Goal: Communication & Community: Ask a question

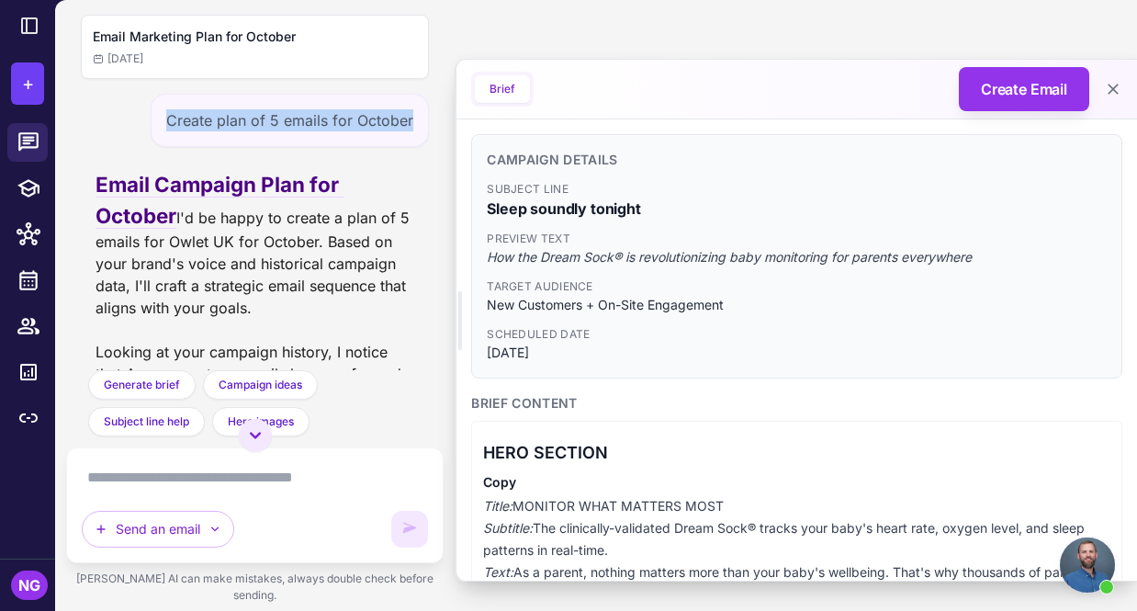
scroll to position [795, 0]
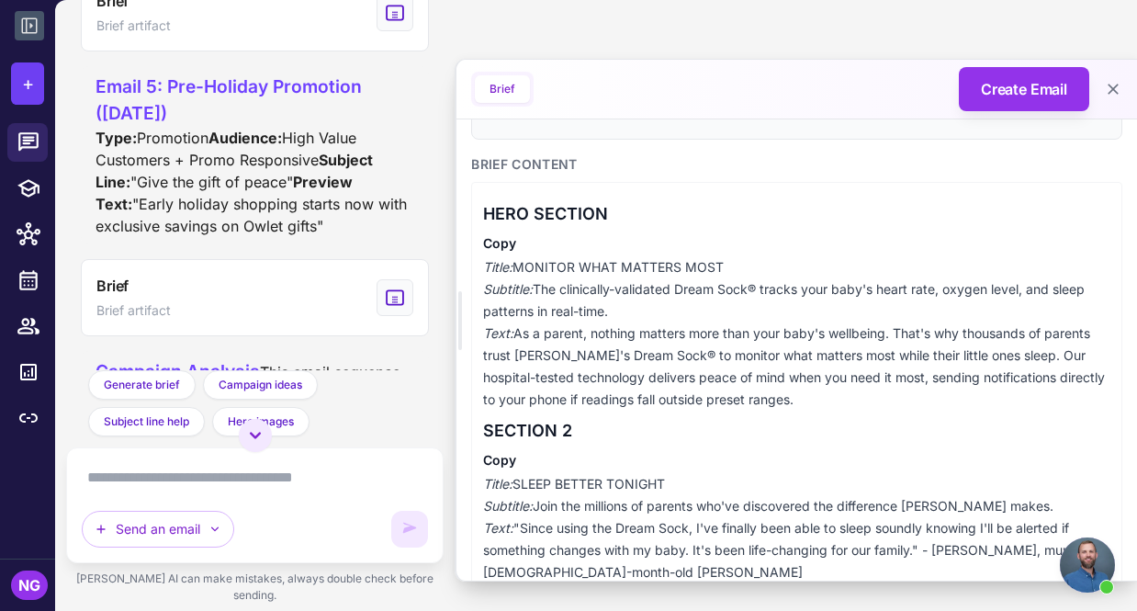
click at [32, 30] on icon at bounding box center [29, 26] width 22 height 22
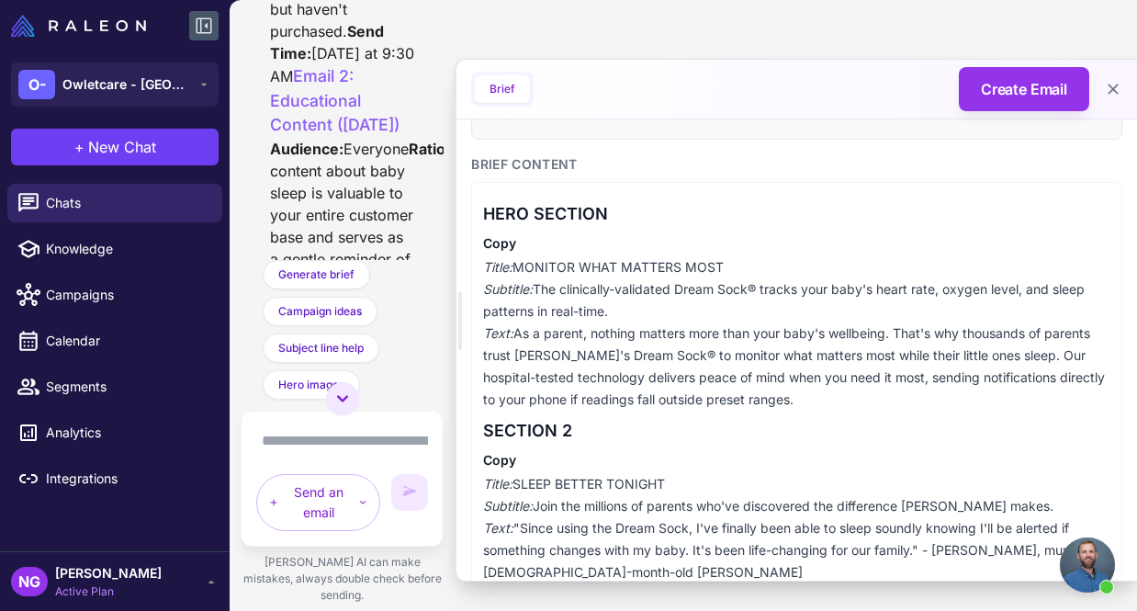
scroll to position [7664, 0]
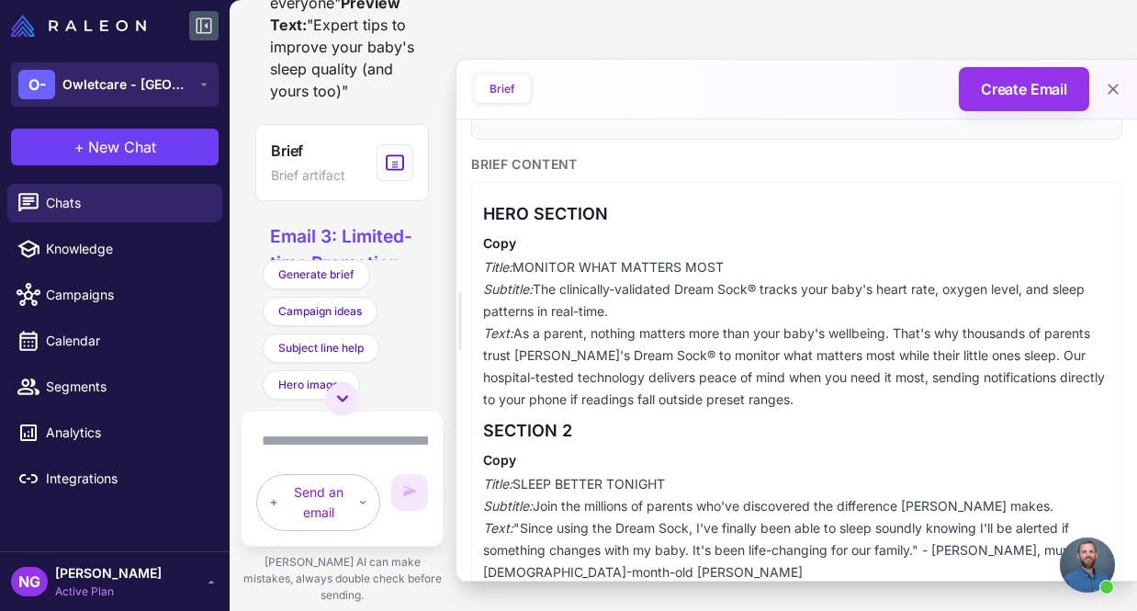
click at [91, 93] on span "Owletcare - [GEOGRAPHIC_DATA]" at bounding box center [126, 84] width 129 height 20
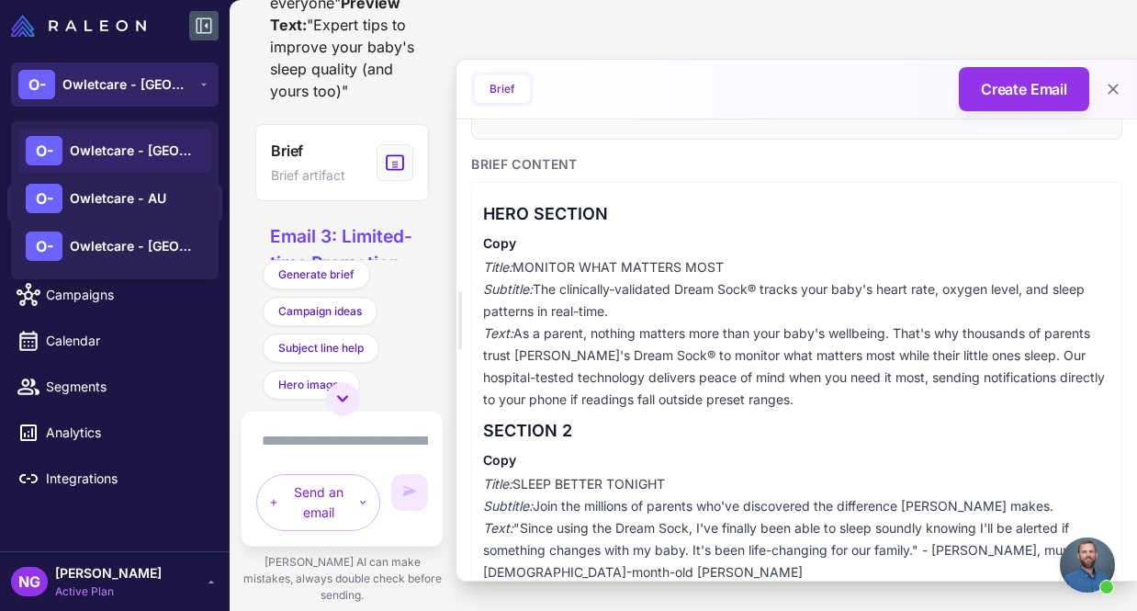
click at [91, 93] on span "Owletcare - [GEOGRAPHIC_DATA]" at bounding box center [126, 84] width 129 height 20
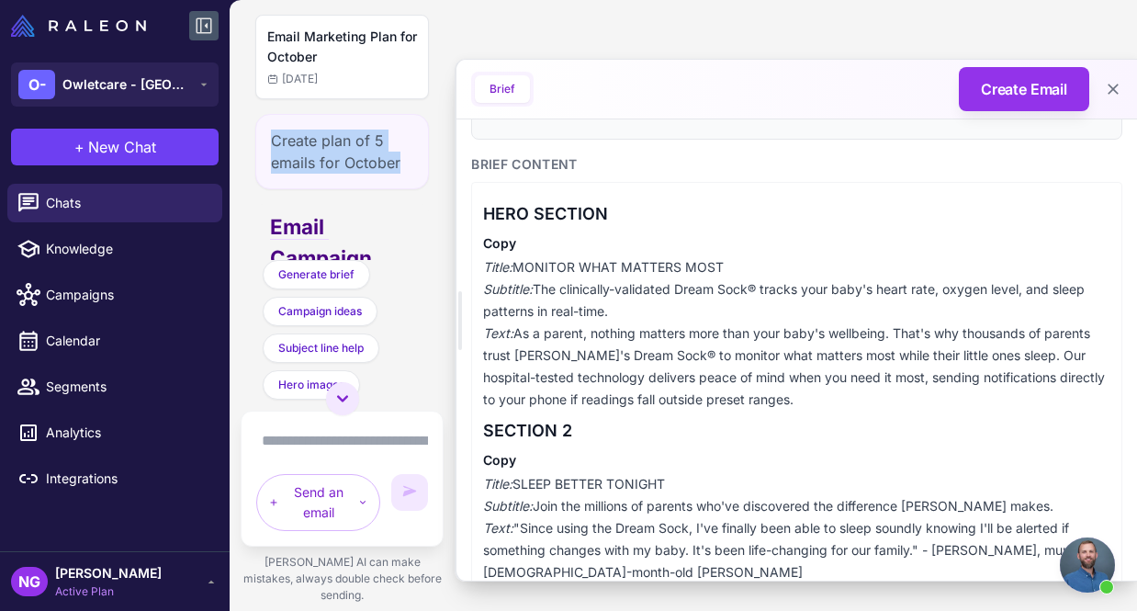
scroll to position [0, 0]
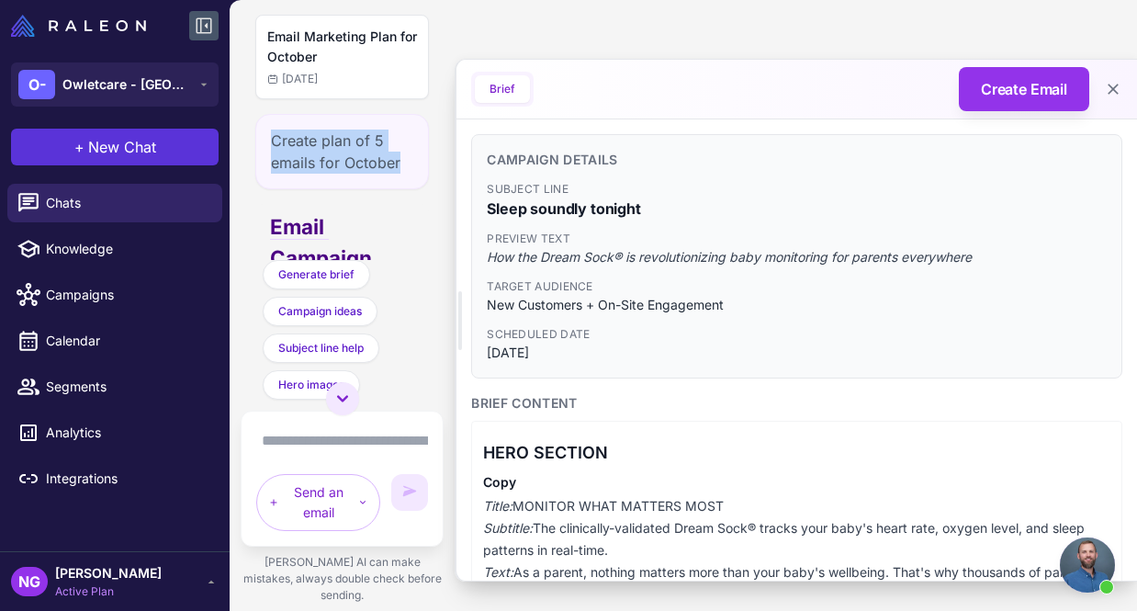
click at [96, 151] on span "New Chat" at bounding box center [122, 147] width 68 height 22
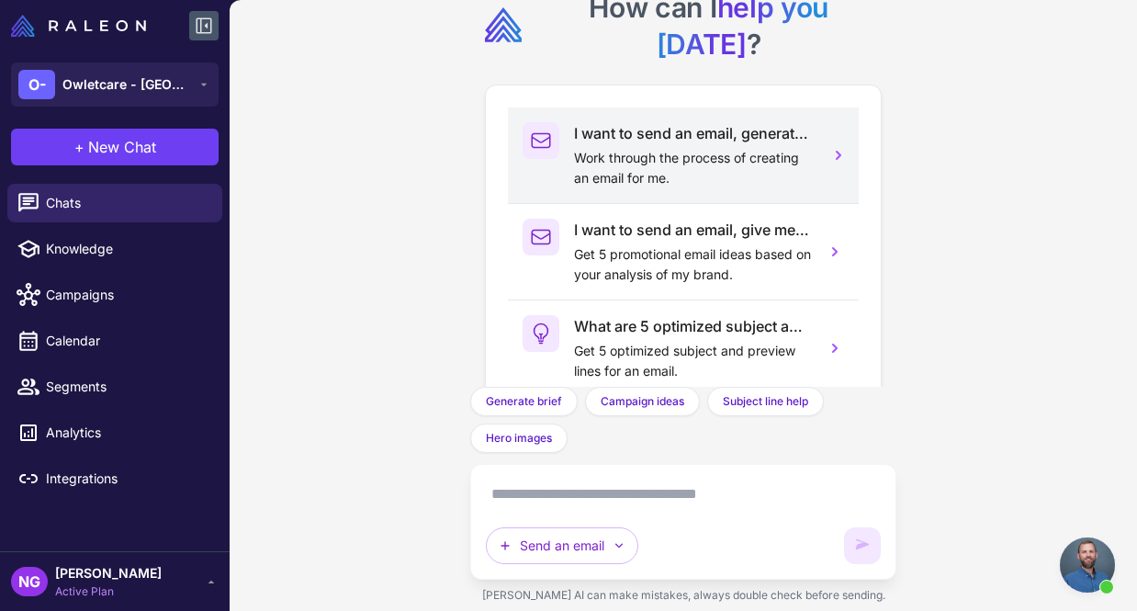
scroll to position [70, 0]
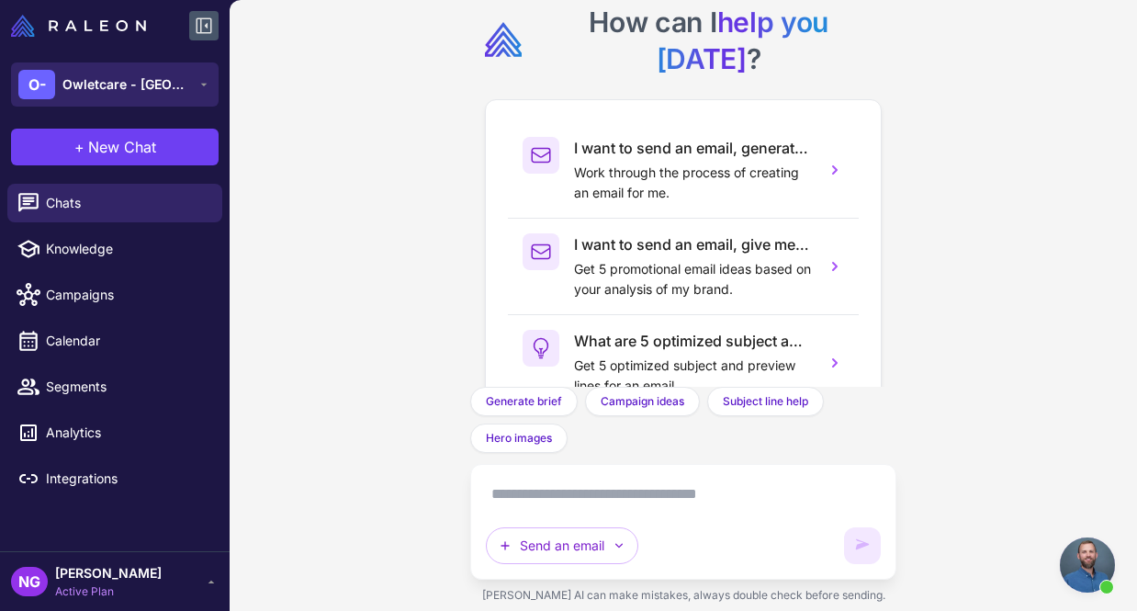
click at [116, 78] on span "Owletcare - [GEOGRAPHIC_DATA]" at bounding box center [126, 84] width 129 height 20
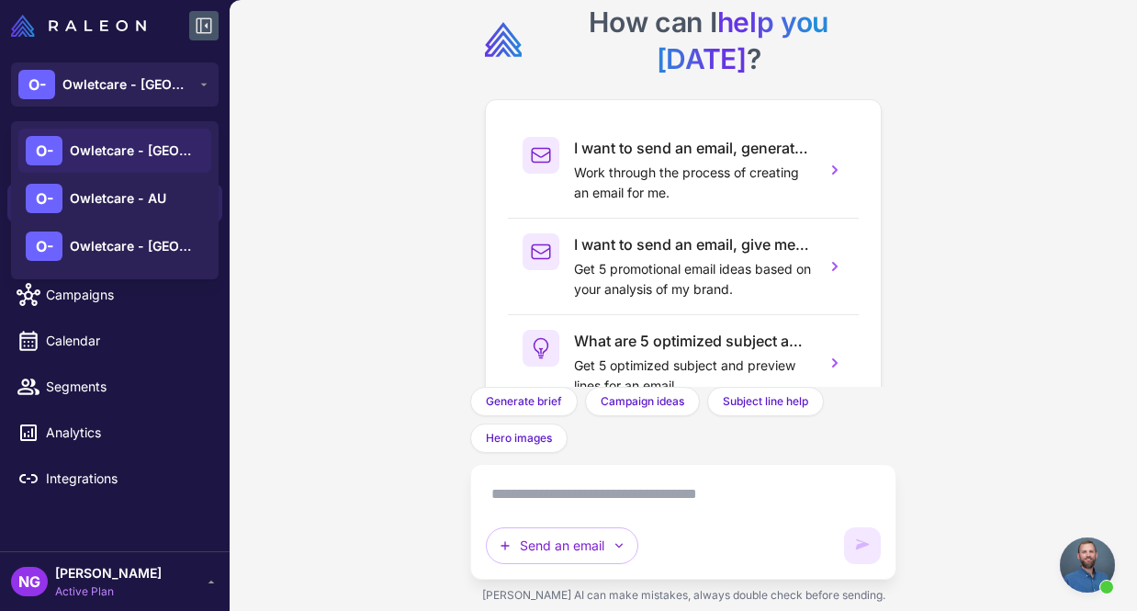
click at [110, 151] on span "Owletcare - [GEOGRAPHIC_DATA]" at bounding box center [134, 151] width 129 height 20
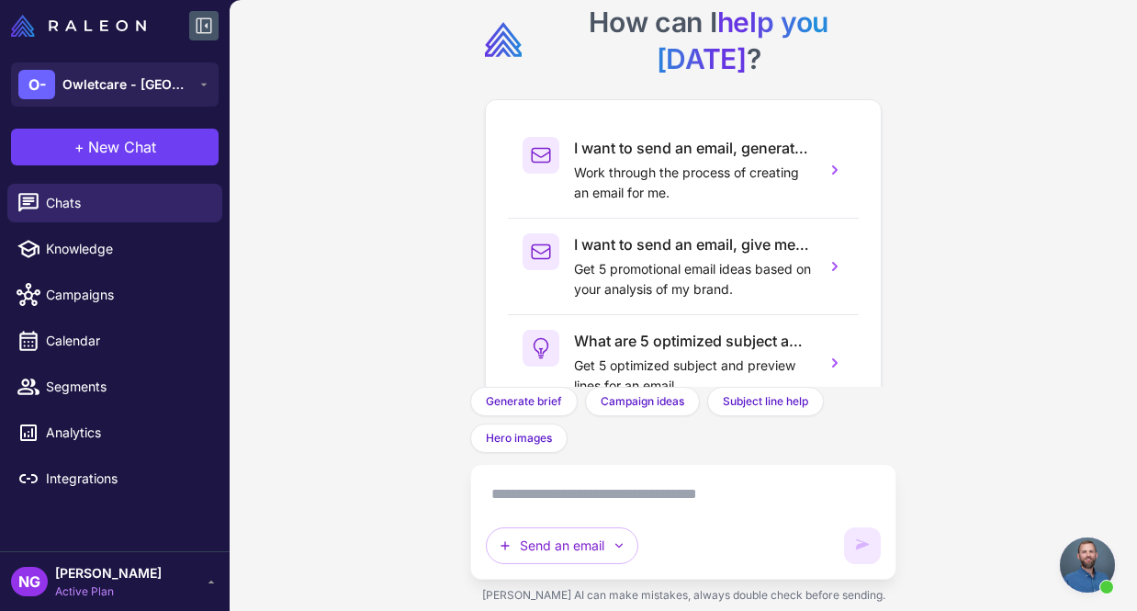
click at [110, 151] on span "New Chat" at bounding box center [122, 147] width 68 height 22
